Goal: Transaction & Acquisition: Obtain resource

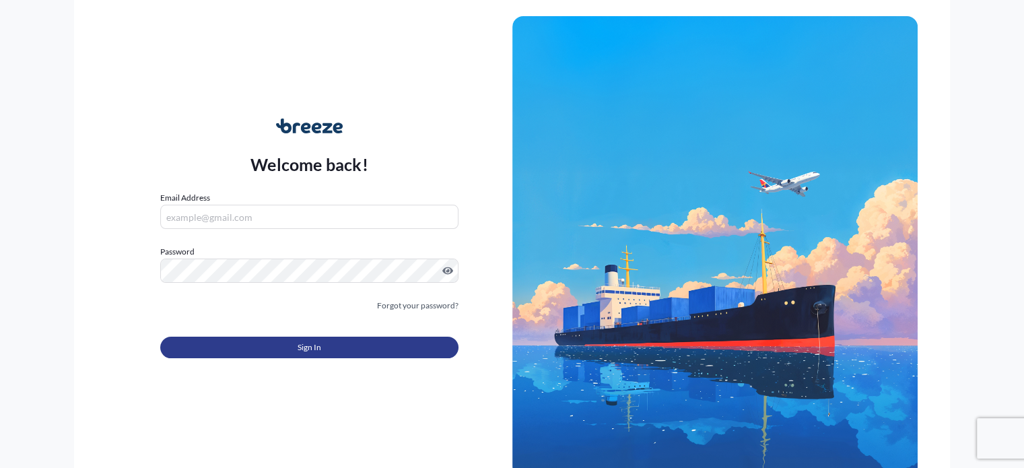
type input "[EMAIL_ADDRESS][DOMAIN_NAME]"
click at [242, 352] on button "Sign In" at bounding box center [309, 348] width 298 height 22
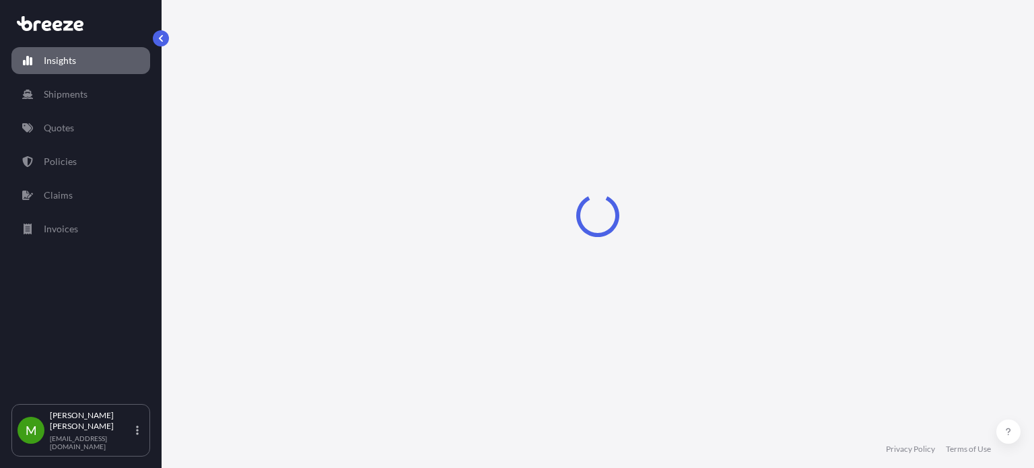
select select "2025"
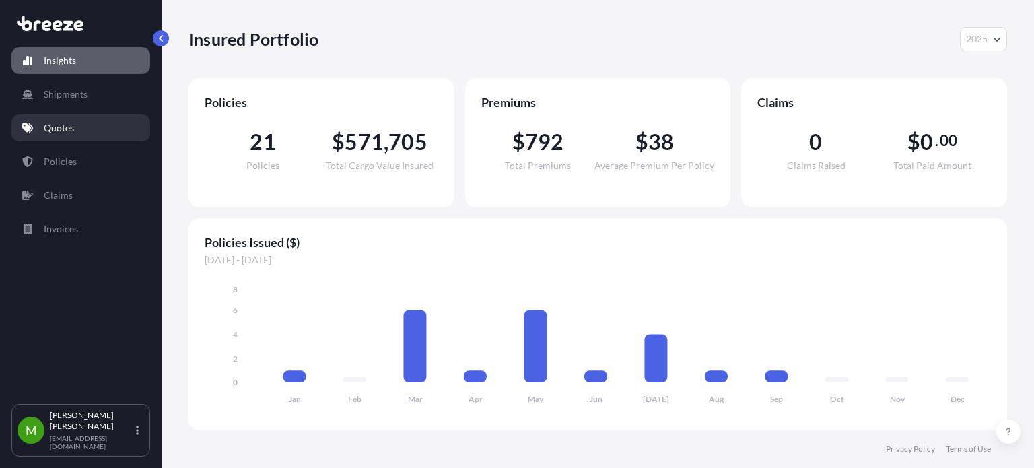
click at [64, 139] on link "Quotes" at bounding box center [80, 127] width 139 height 27
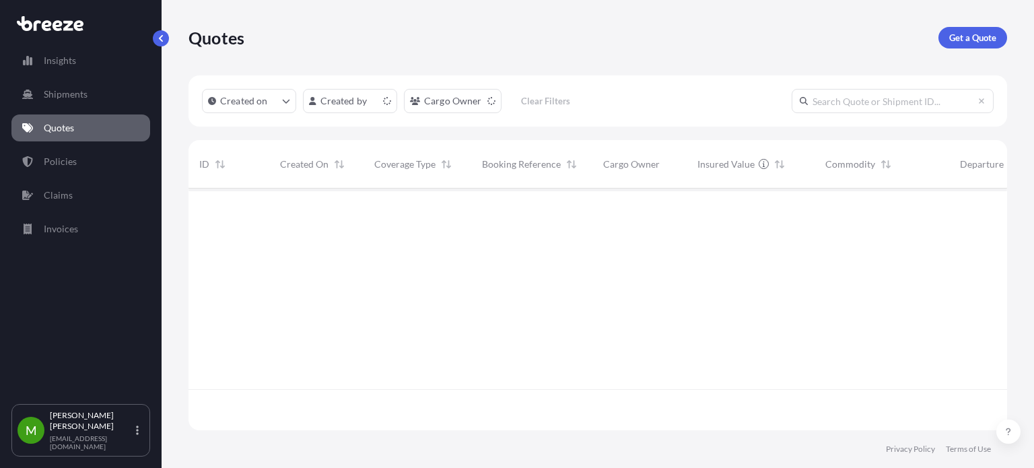
scroll to position [239, 808]
click at [948, 38] on link "Get a Quote" at bounding box center [972, 38] width 69 height 22
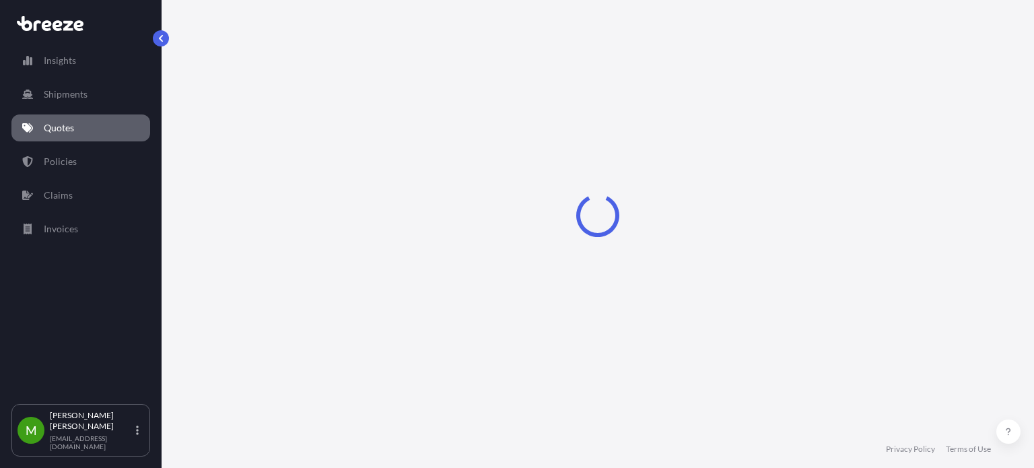
select select "Road"
select select "Sea"
select select "1"
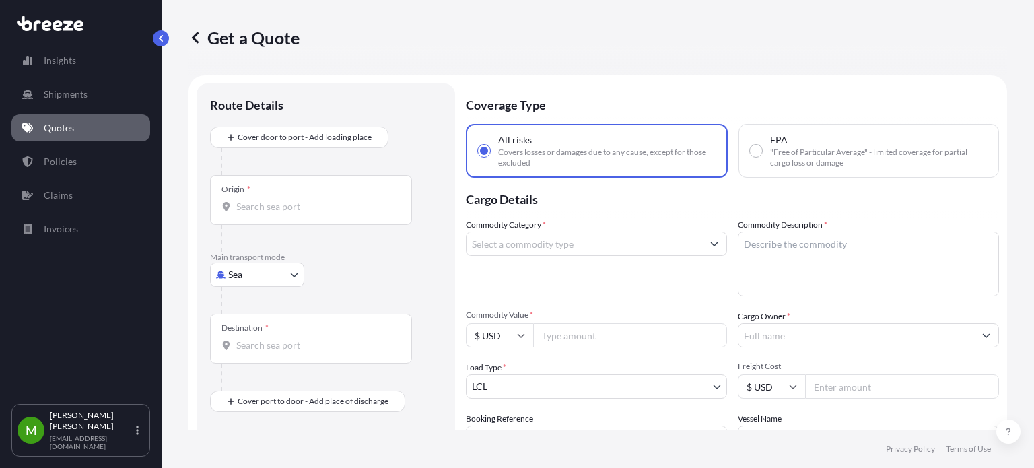
scroll to position [22, 0]
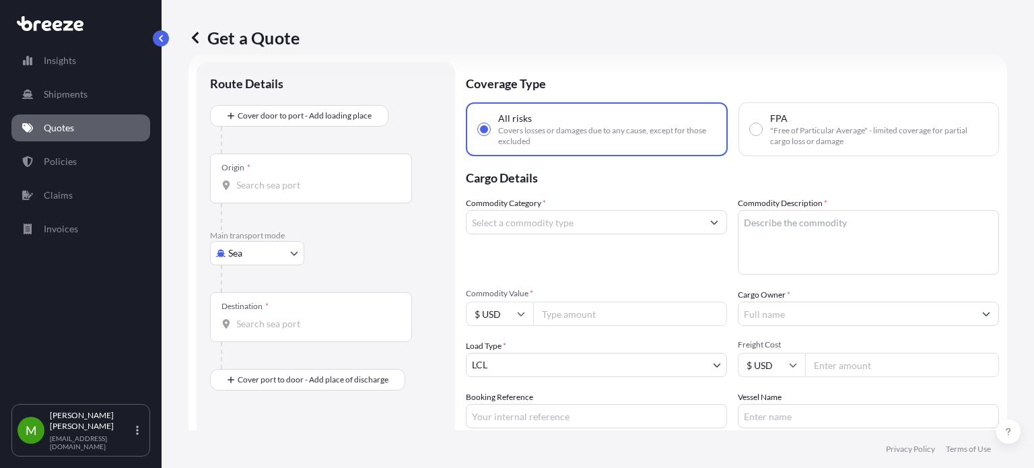
click at [240, 252] on body "Insights Shipments Quotes Policies Claims Invoices M [PERSON_NAME] [EMAIL_ADDRE…" at bounding box center [517, 234] width 1034 height 468
click at [254, 309] on div "Air" at bounding box center [256, 312] width 83 height 24
select select "Air"
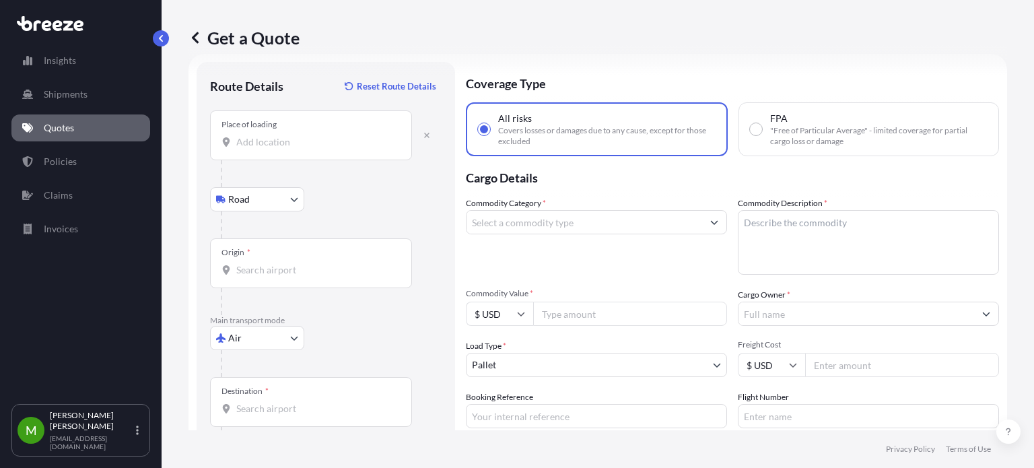
click at [294, 145] on input "Place of loading" at bounding box center [315, 141] width 159 height 13
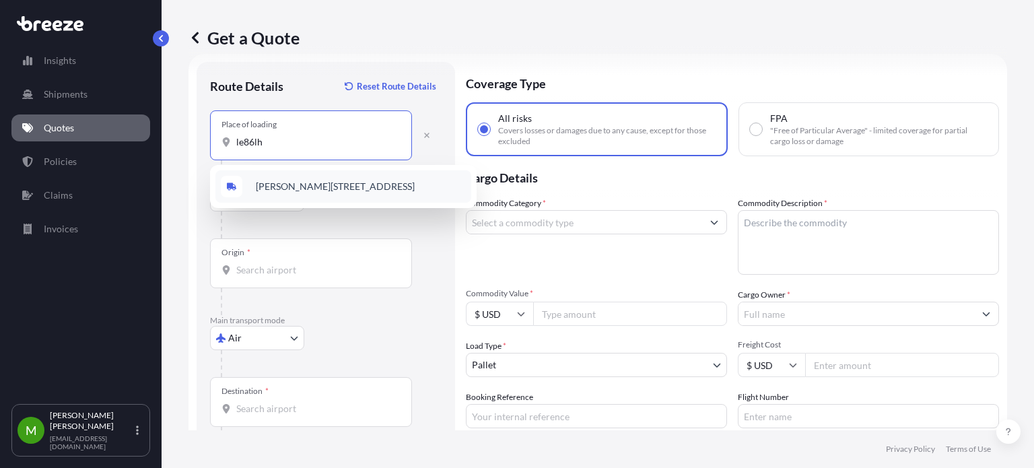
click at [374, 181] on span "[PERSON_NAME][STREET_ADDRESS]" at bounding box center [335, 186] width 159 height 13
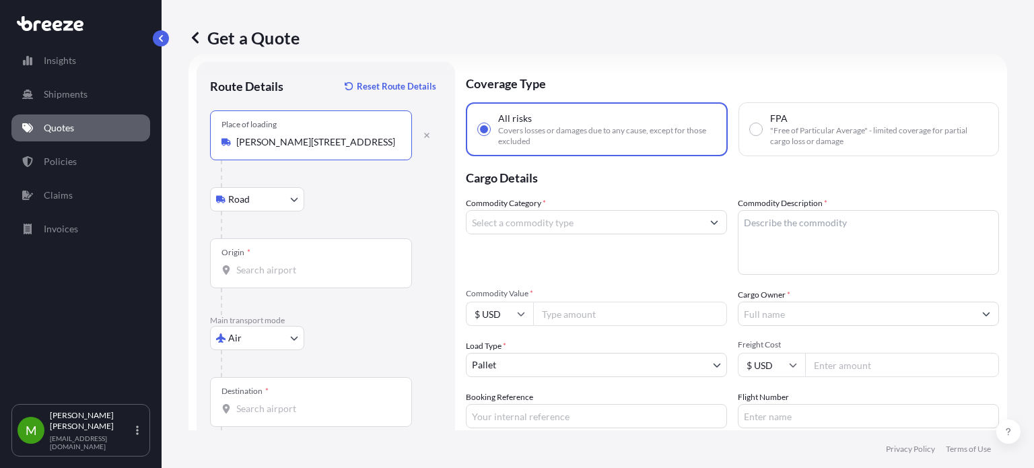
type input "[PERSON_NAME][STREET_ADDRESS]"
click at [347, 252] on div "Origin *" at bounding box center [311, 263] width 202 height 50
click at [347, 263] on input "Origin *" at bounding box center [315, 269] width 159 height 13
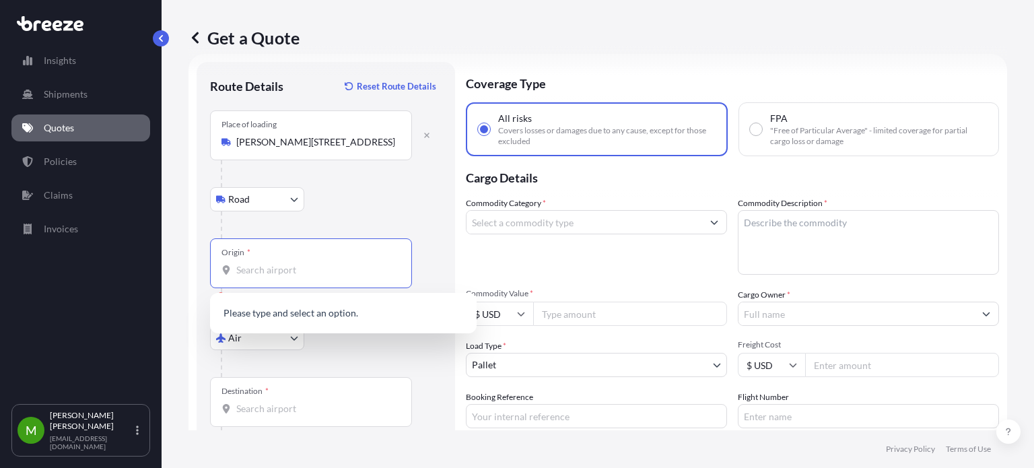
click at [331, 266] on input "Origin * Please select an origin" at bounding box center [315, 269] width 159 height 13
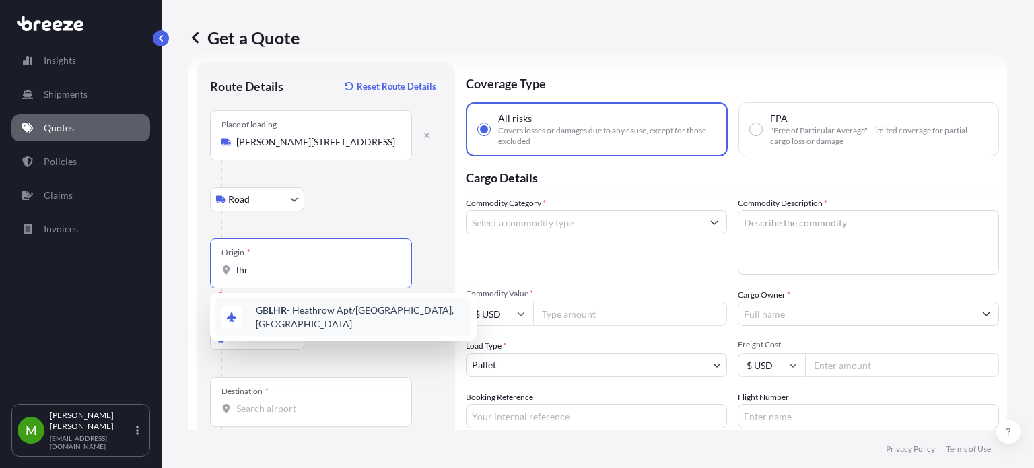
click at [297, 310] on span "GB LHR - Heathrow Apt/[GEOGRAPHIC_DATA], [GEOGRAPHIC_DATA]" at bounding box center [361, 317] width 210 height 27
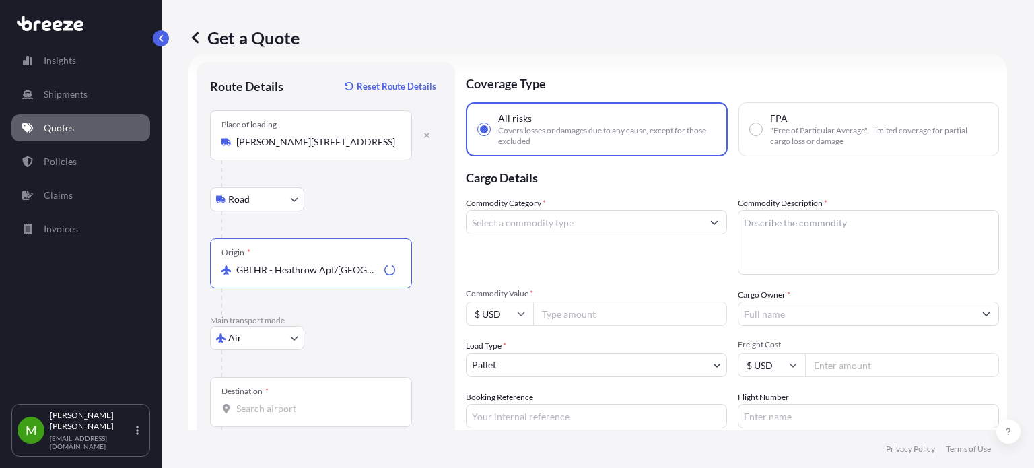
type input "GBLHR - Heathrow Apt/[GEOGRAPHIC_DATA], [GEOGRAPHIC_DATA]"
click at [269, 397] on div "Destination *" at bounding box center [311, 402] width 202 height 50
click at [269, 402] on input "Destination *" at bounding box center [315, 408] width 159 height 13
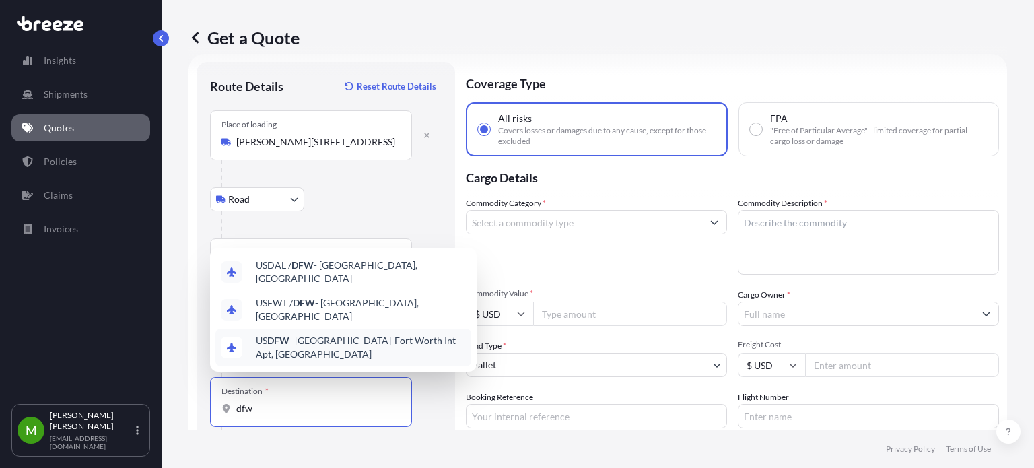
click at [320, 346] on span "US DFW - [GEOGRAPHIC_DATA]-[GEOGRAPHIC_DATA] Int Apt, [GEOGRAPHIC_DATA]" at bounding box center [361, 347] width 210 height 27
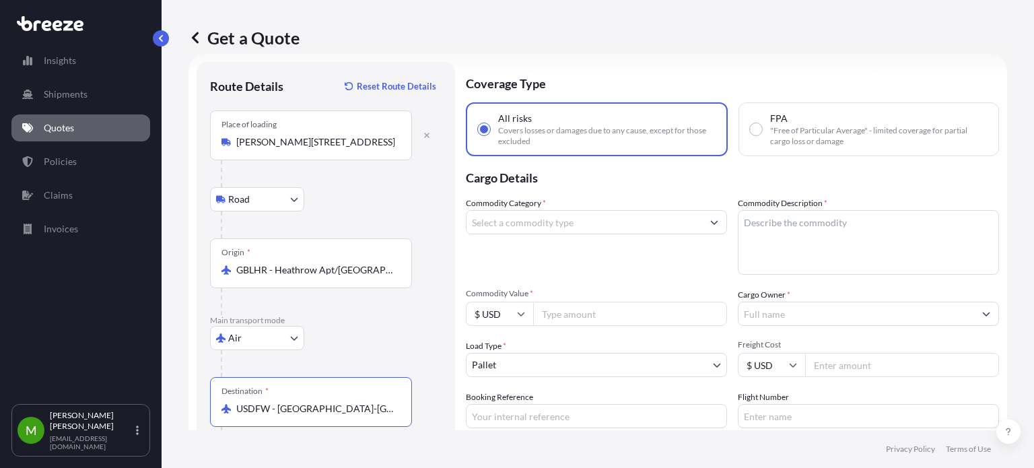
type input "USDFW - [GEOGRAPHIC_DATA]-[GEOGRAPHIC_DATA], [GEOGRAPHIC_DATA]"
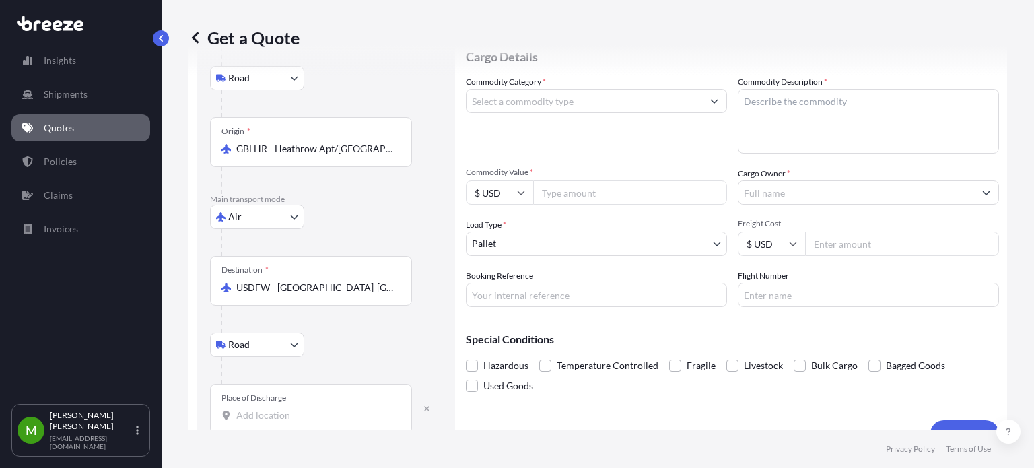
click at [283, 411] on input "Place of Discharge" at bounding box center [315, 415] width 159 height 13
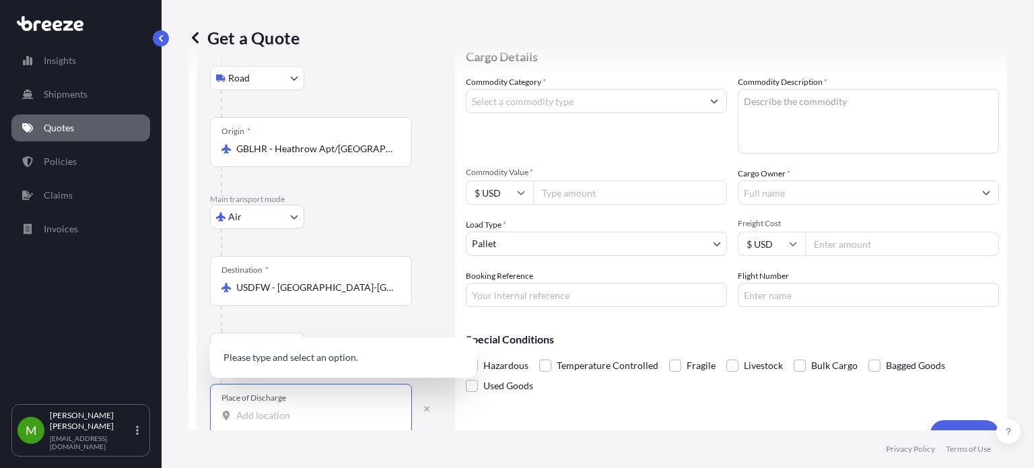
paste input "79927"
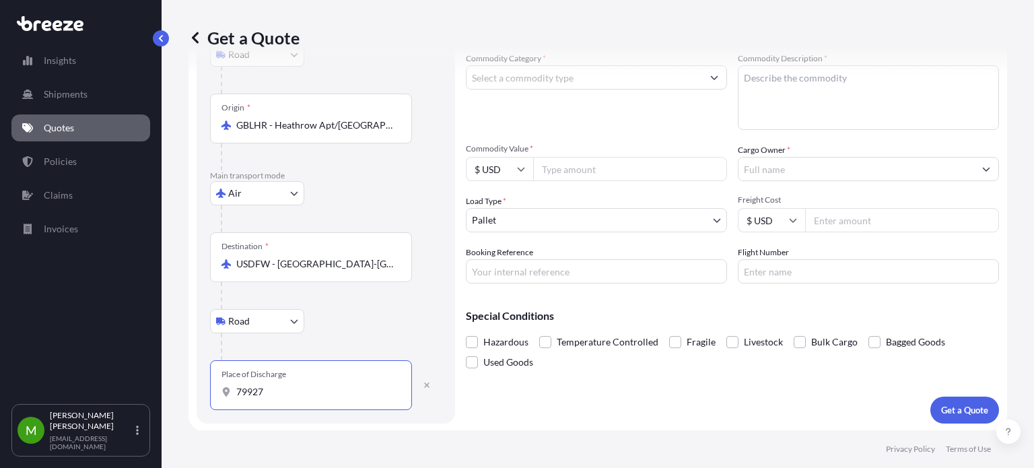
type input "79927"
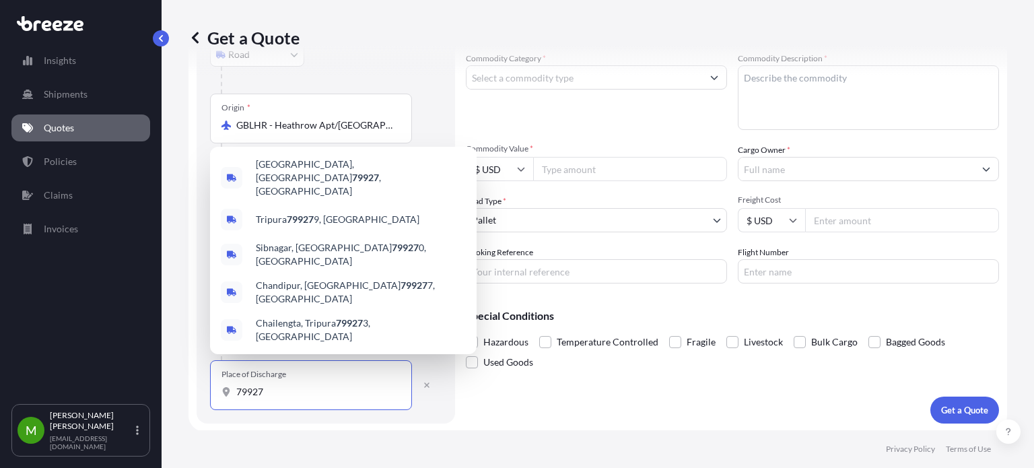
click at [509, 172] on input "$ USD" at bounding box center [499, 169] width 67 height 24
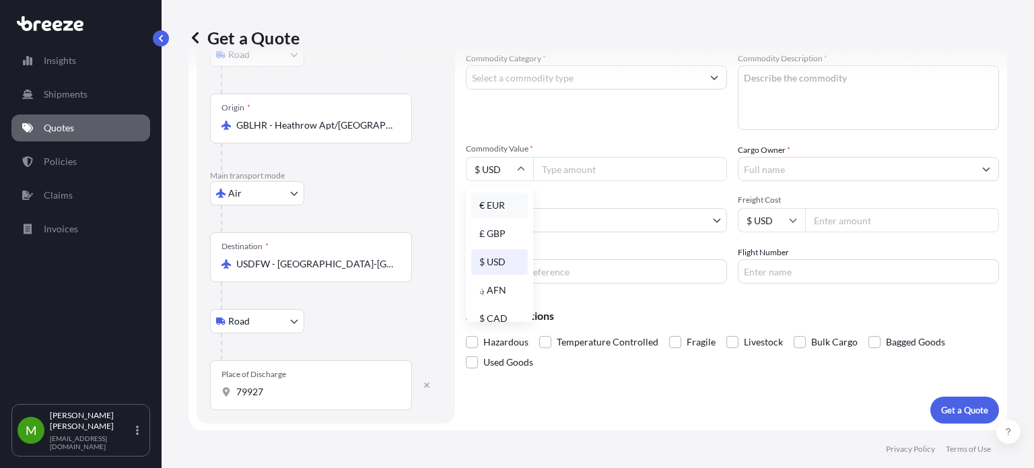
click at [505, 209] on div "€ EUR" at bounding box center [499, 206] width 57 height 26
click at [504, 170] on input "€ EUR" at bounding box center [499, 169] width 67 height 24
click at [494, 240] on div "£ GBP" at bounding box center [499, 234] width 57 height 26
type input "£ GBP"
click at [576, 169] on input "Commodity Value *" at bounding box center [630, 169] width 194 height 24
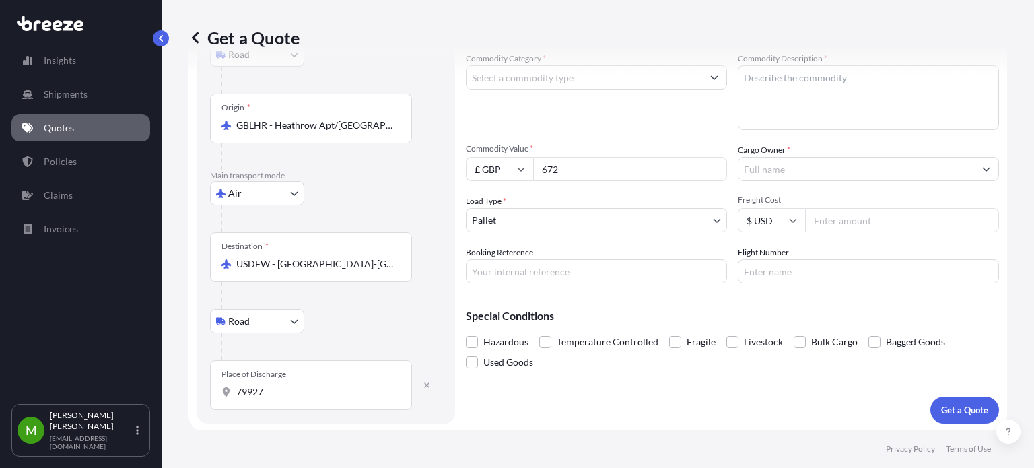
type input "672"
click at [621, 137] on div "Commodity Category * Commodity Description * Commodity Value * £ GBP 672 Cargo …" at bounding box center [732, 168] width 533 height 232
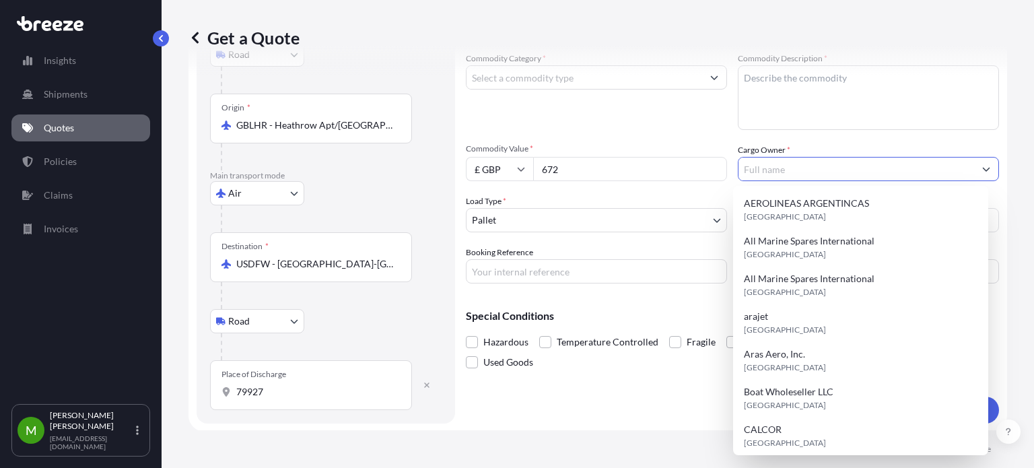
click at [768, 173] on input "Cargo Owner *" at bounding box center [857, 169] width 236 height 24
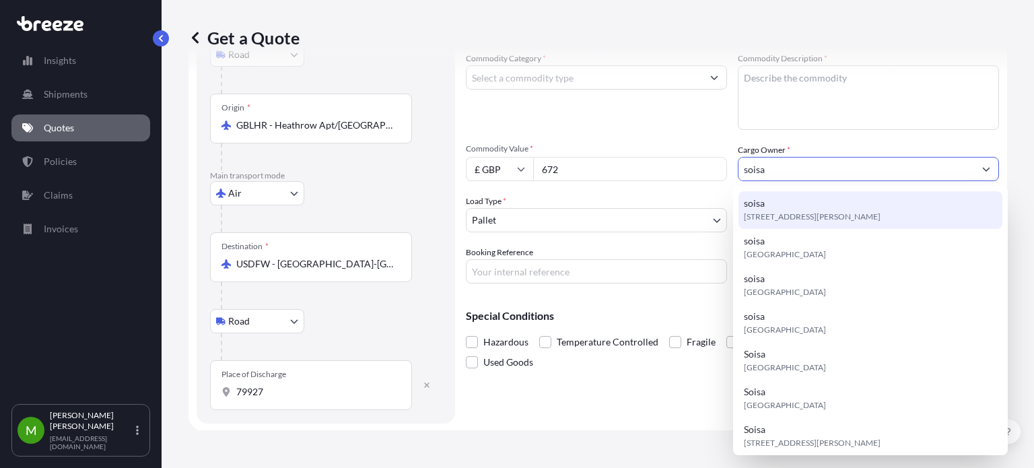
click at [757, 216] on span "[STREET_ADDRESS][PERSON_NAME]" at bounding box center [812, 216] width 137 height 13
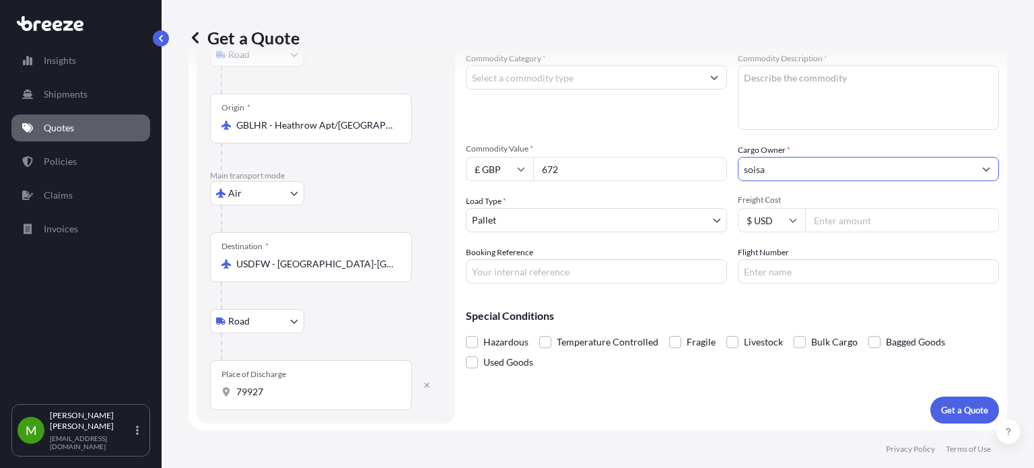
type input "soisa"
click at [580, 71] on div "Get a Quote" at bounding box center [598, 37] width 819 height 75
click at [614, 83] on input "Commodity Category *" at bounding box center [585, 77] width 236 height 24
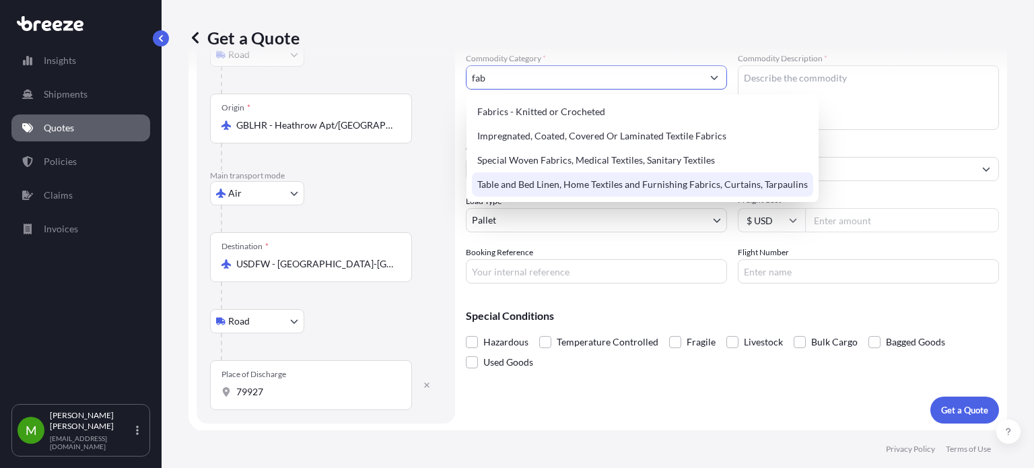
click at [640, 180] on div "Table and Bed Linen, Home Textiles and Furnishing Fabrics, Curtains, Tarpaulins" at bounding box center [642, 184] width 341 height 24
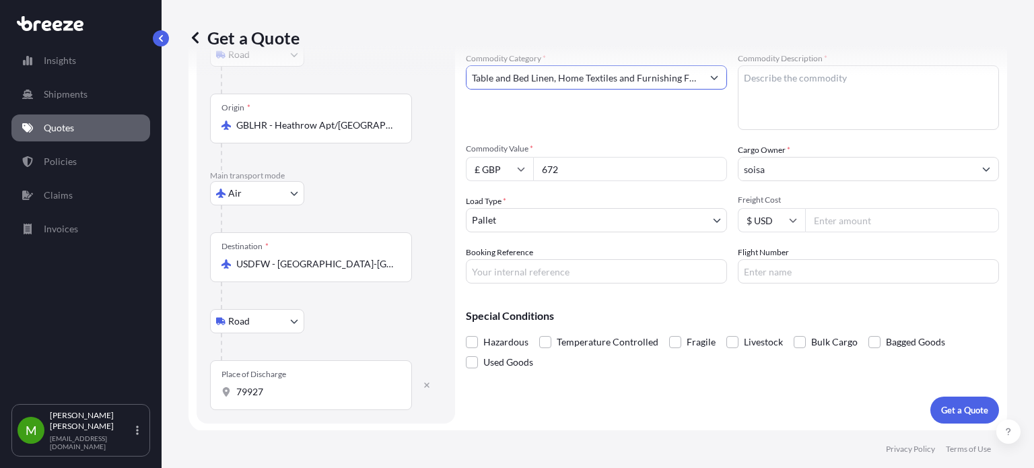
type input "Table and Bed Linen, Home Textiles and Furnishing Fabrics, Curtains, Tarpaulins"
click at [763, 86] on textarea "Commodity Description *" at bounding box center [868, 97] width 261 height 65
type textarea "Hilo"
click at [829, 221] on input "Freight Cost" at bounding box center [902, 220] width 194 height 24
type input "1670"
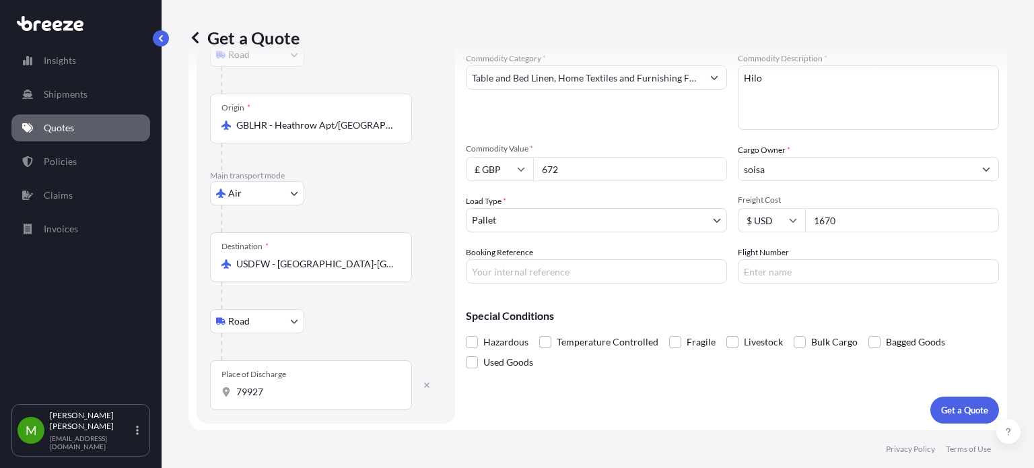
click at [638, 232] on div "Commodity Category * Table and Bed Linen, Home Textiles and Furnishing Fabrics,…" at bounding box center [732, 168] width 533 height 232
click at [551, 268] on input "Booking Reference" at bounding box center [596, 271] width 261 height 24
paste input "QUOTE #1688 PO 37285"
type input "QUOTE #1688 PO 37285"
click at [941, 413] on p "Get a Quote" at bounding box center [964, 409] width 47 height 13
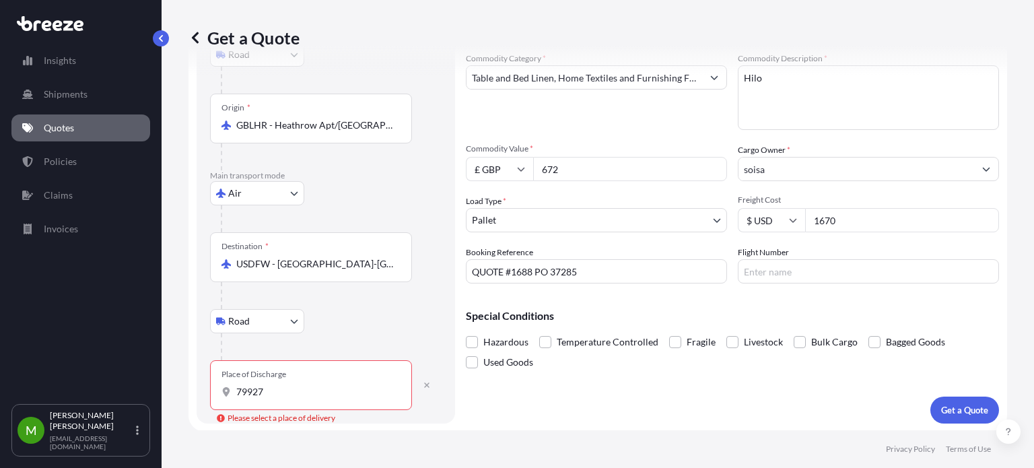
click at [308, 395] on input "79927" at bounding box center [315, 391] width 159 height 13
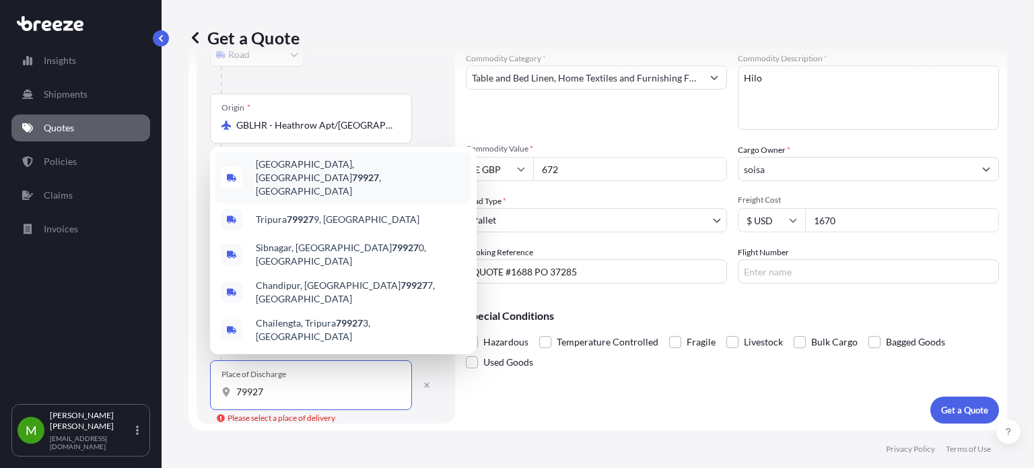
click at [310, 198] on span "[GEOGRAPHIC_DATA] , [GEOGRAPHIC_DATA]" at bounding box center [361, 178] width 210 height 40
type input "[GEOGRAPHIC_DATA], [GEOGRAPHIC_DATA]"
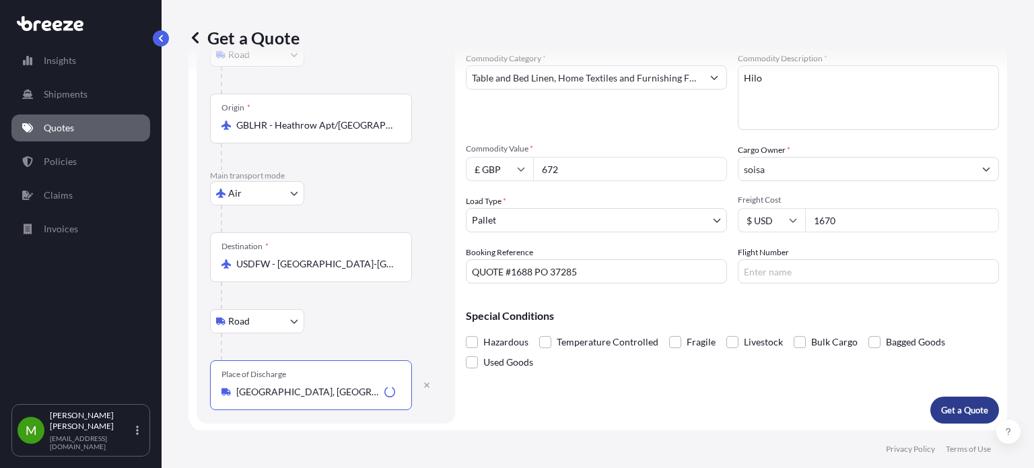
click at [941, 409] on p "Get a Quote" at bounding box center [964, 409] width 47 height 13
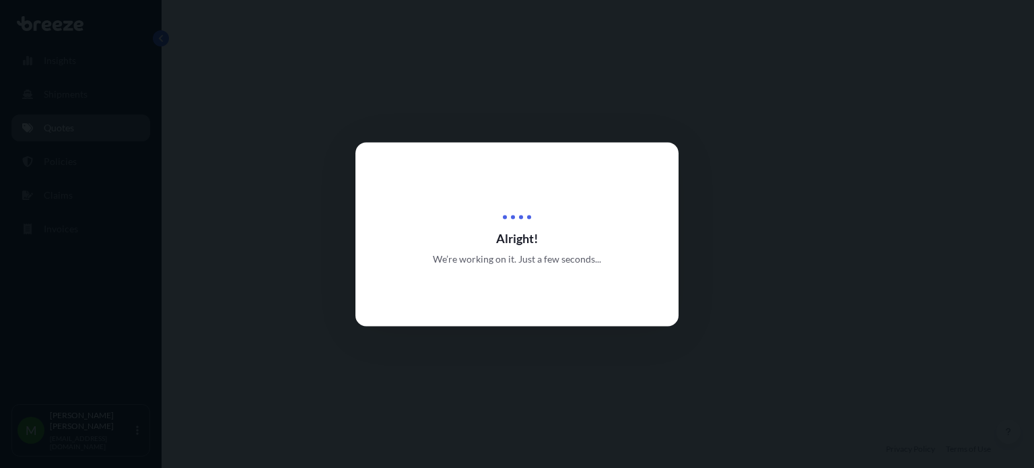
select select "Road"
select select "Air"
select select "Road"
select select "1"
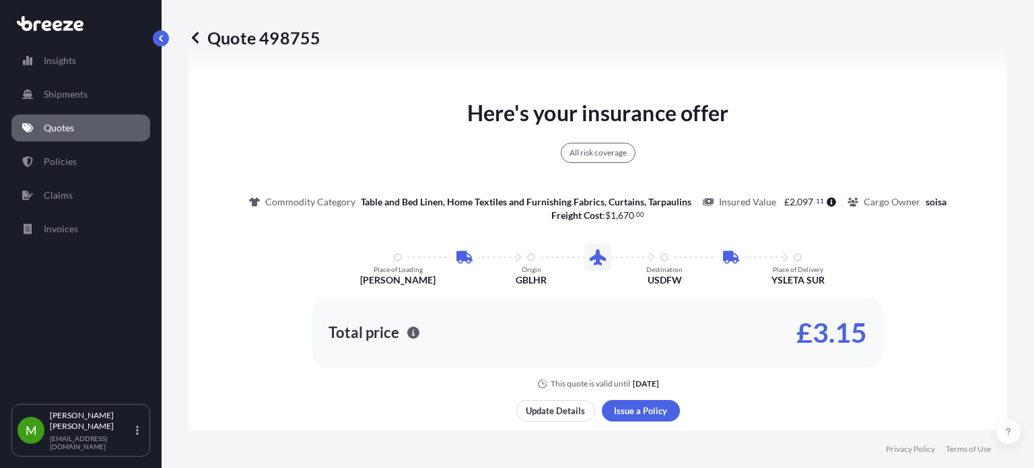
scroll to position [941, 0]
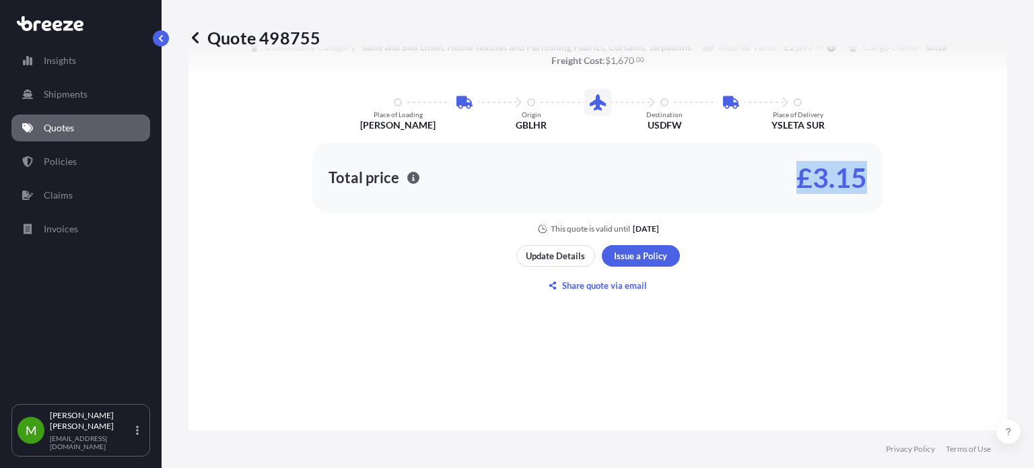
drag, startPoint x: 792, startPoint y: 179, endPoint x: 863, endPoint y: 164, distance: 72.2
click at [864, 174] on div "Total price £3.15" at bounding box center [597, 178] width 571 height 70
copy p "£3.15"
